Goal: Information Seeking & Learning: Learn about a topic

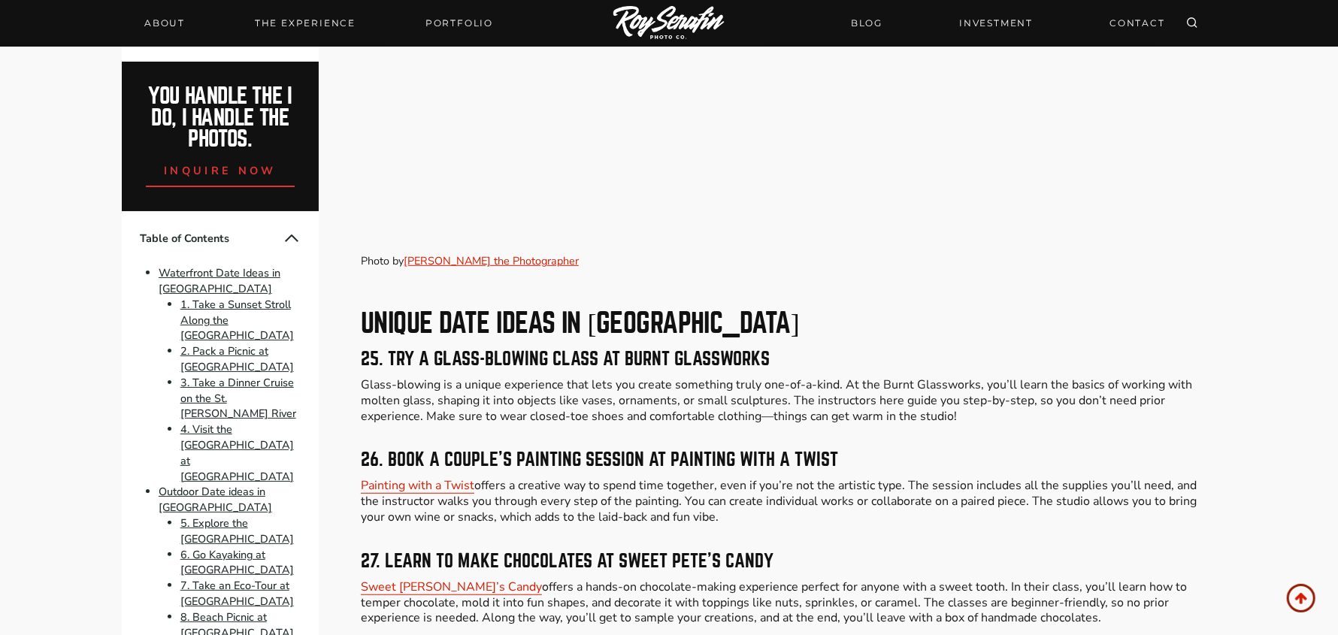
scroll to position [7741, 0]
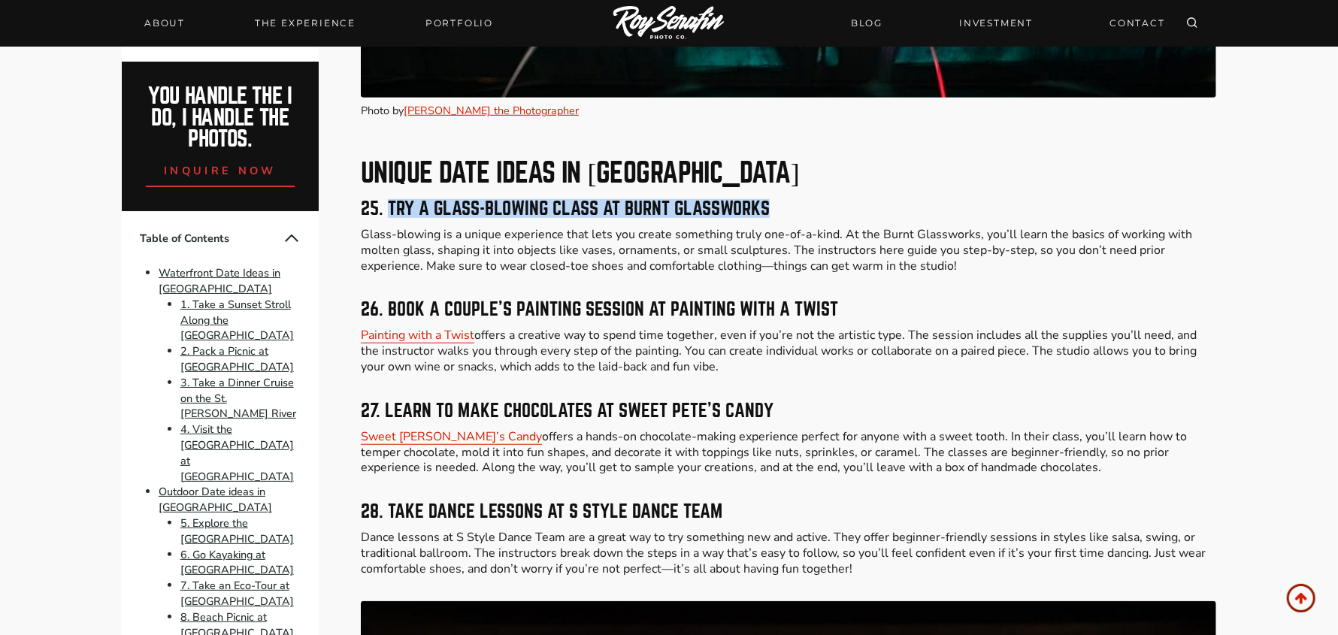
drag, startPoint x: 794, startPoint y: 188, endPoint x: 389, endPoint y: 187, distance: 405.9
click at [389, 200] on h3 "25. Try a Glass-Blowing Class at Burnt Glassworks" at bounding box center [788, 209] width 855 height 18
copy h3 "Try a Glass-Blowing Class at Burnt Glassworks"
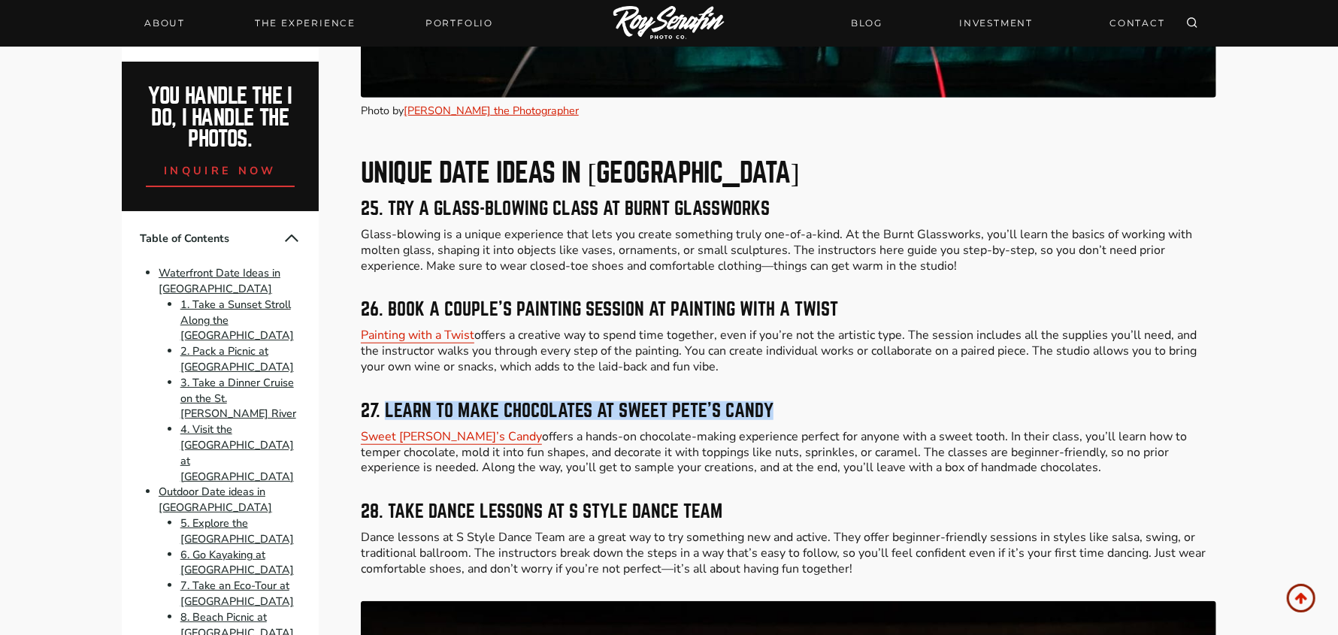
drag, startPoint x: 799, startPoint y: 380, endPoint x: 385, endPoint y: 392, distance: 414.3
copy h3 "Learn to Make Chocolates at Sweet Pete’s Candy"
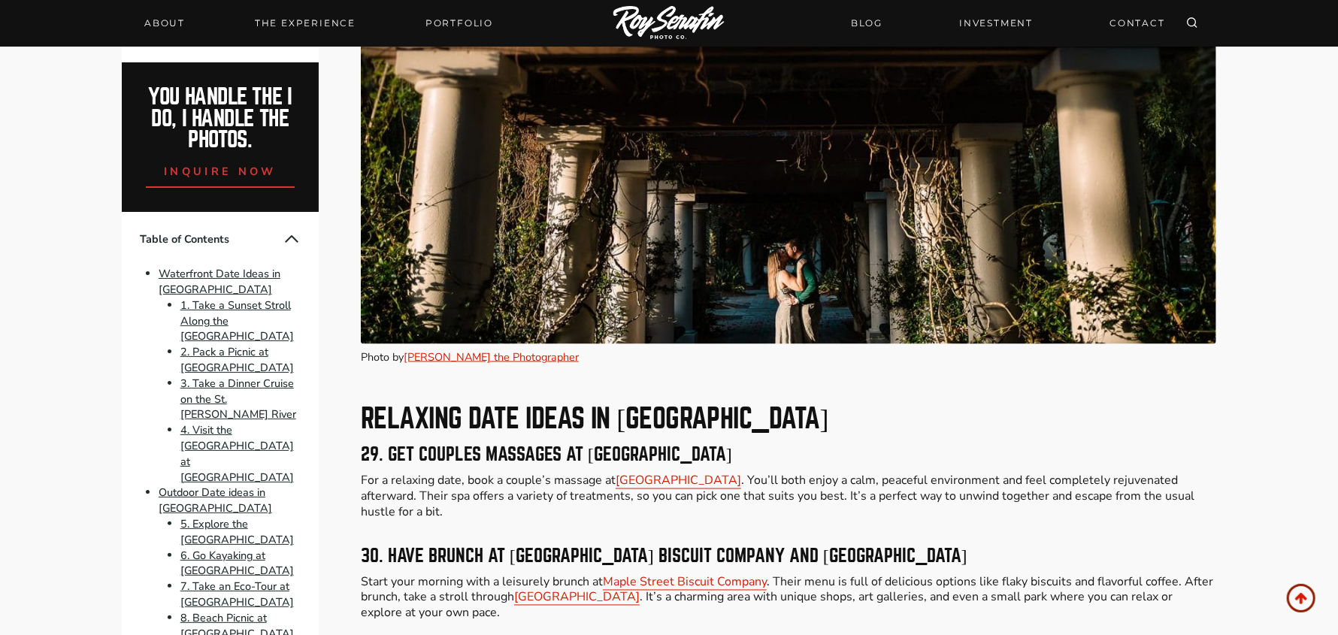
scroll to position [8643, 0]
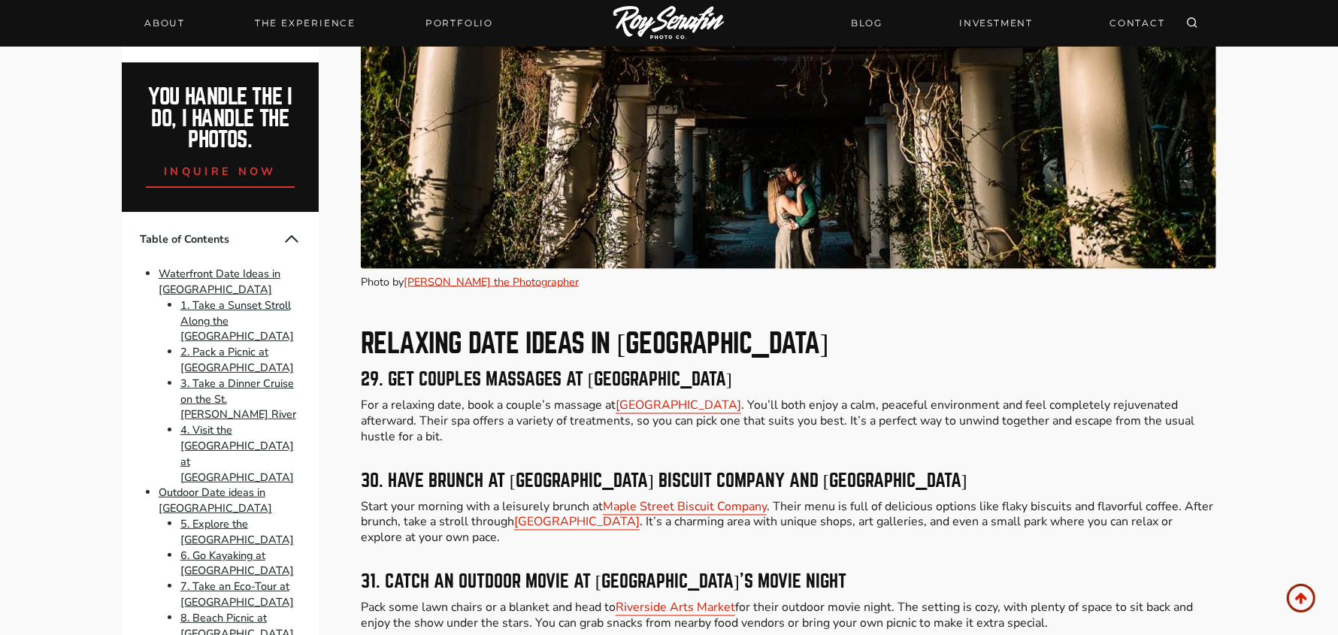
drag, startPoint x: 779, startPoint y: 361, endPoint x: 386, endPoint y: 362, distance: 393.1
click at [386, 371] on h3 "29. Get Couples Massages at [GEOGRAPHIC_DATA]" at bounding box center [788, 380] width 855 height 18
copy h3 "Get Couples Massages at [GEOGRAPHIC_DATA]"
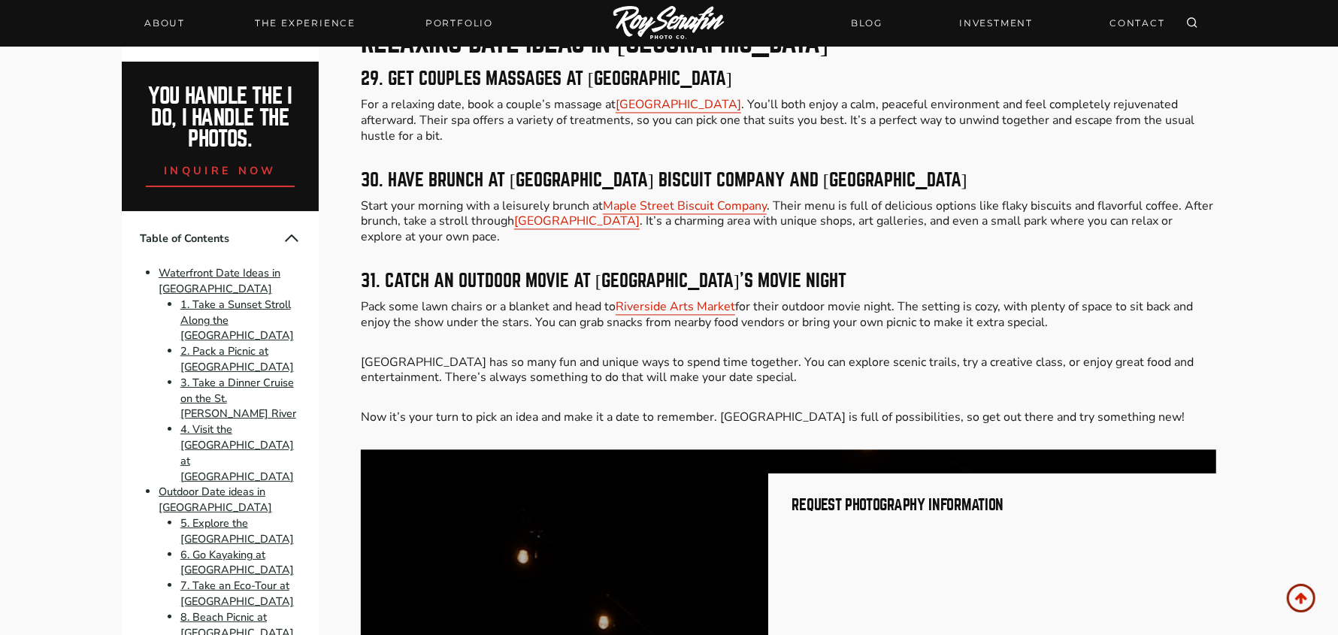
scroll to position [9019, 0]
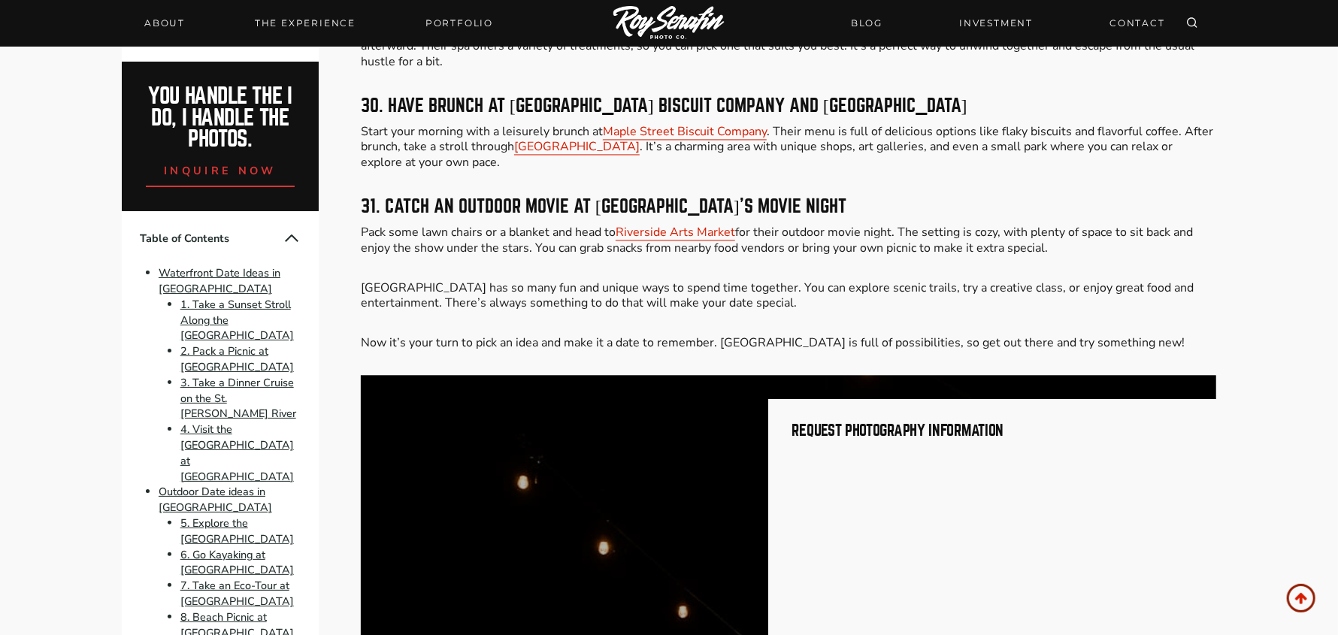
drag, startPoint x: 878, startPoint y: 185, endPoint x: 383, endPoint y: 182, distance: 494.6
click at [383, 198] on h3 "31. Catch an Outdoor Movie at [GEOGRAPHIC_DATA]’s Movie Night" at bounding box center [788, 207] width 855 height 18
copy h3 "Catch an Outdoor Movie at [GEOGRAPHIC_DATA]’s Movie Night"
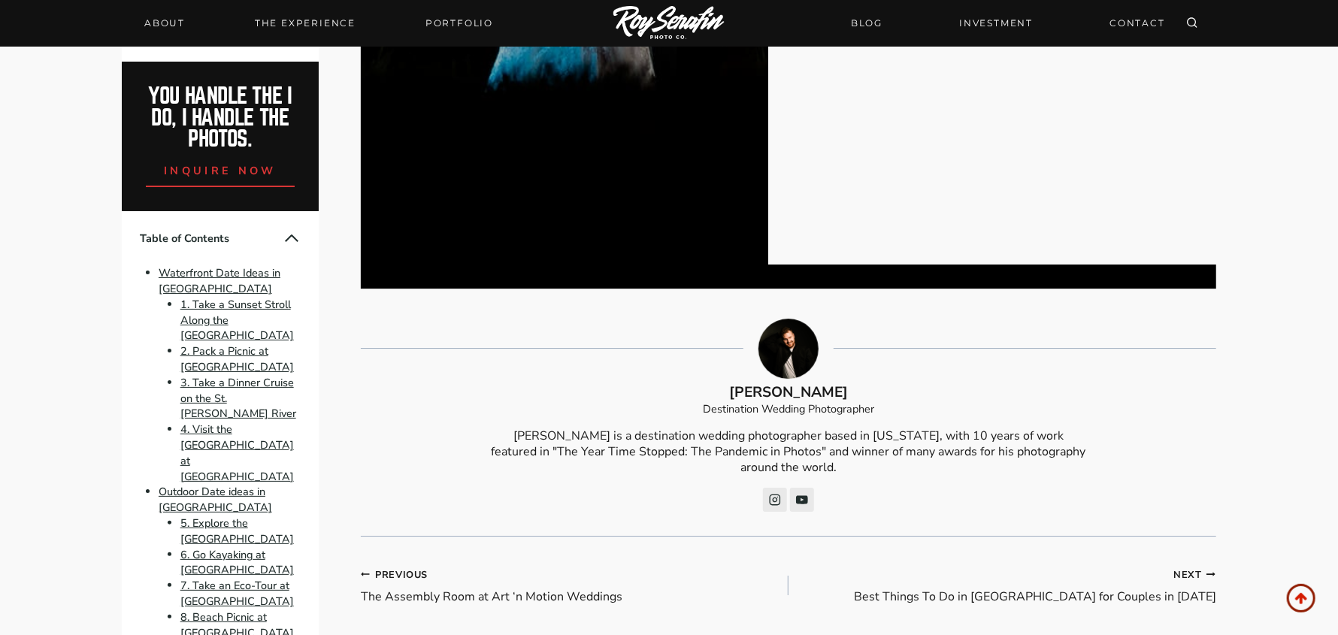
scroll to position [10372, 0]
